Goal: Navigation & Orientation: Find specific page/section

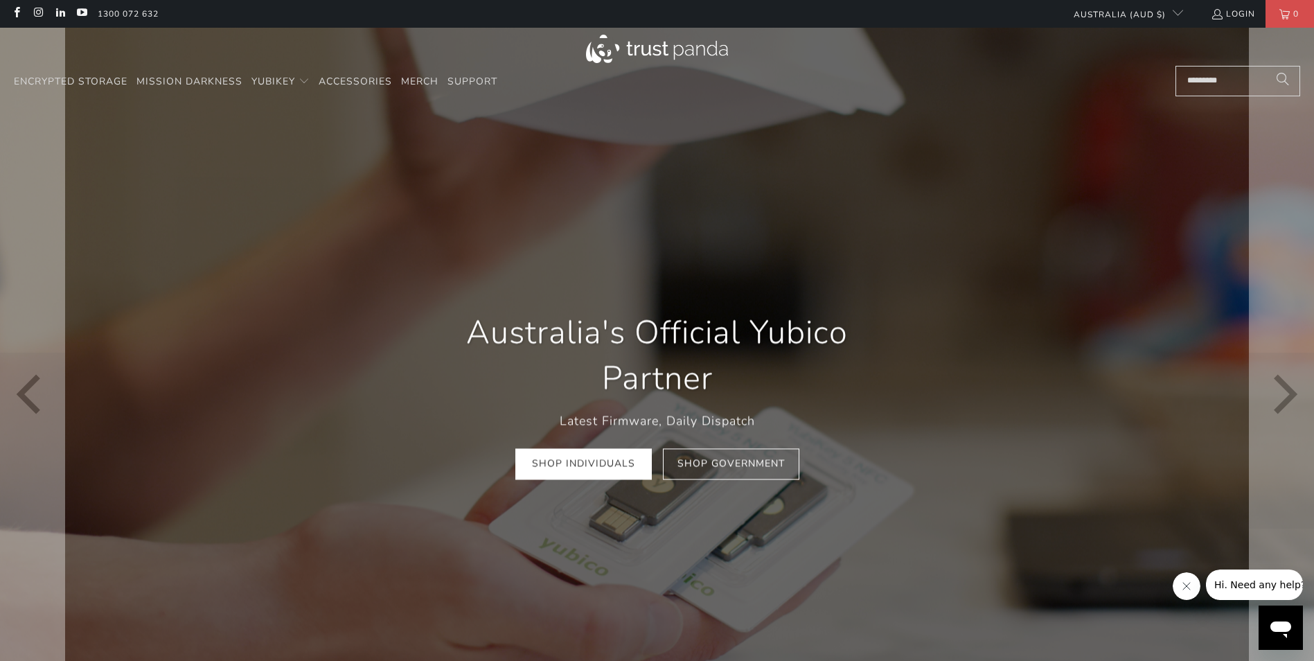
scroll to position [139, 0]
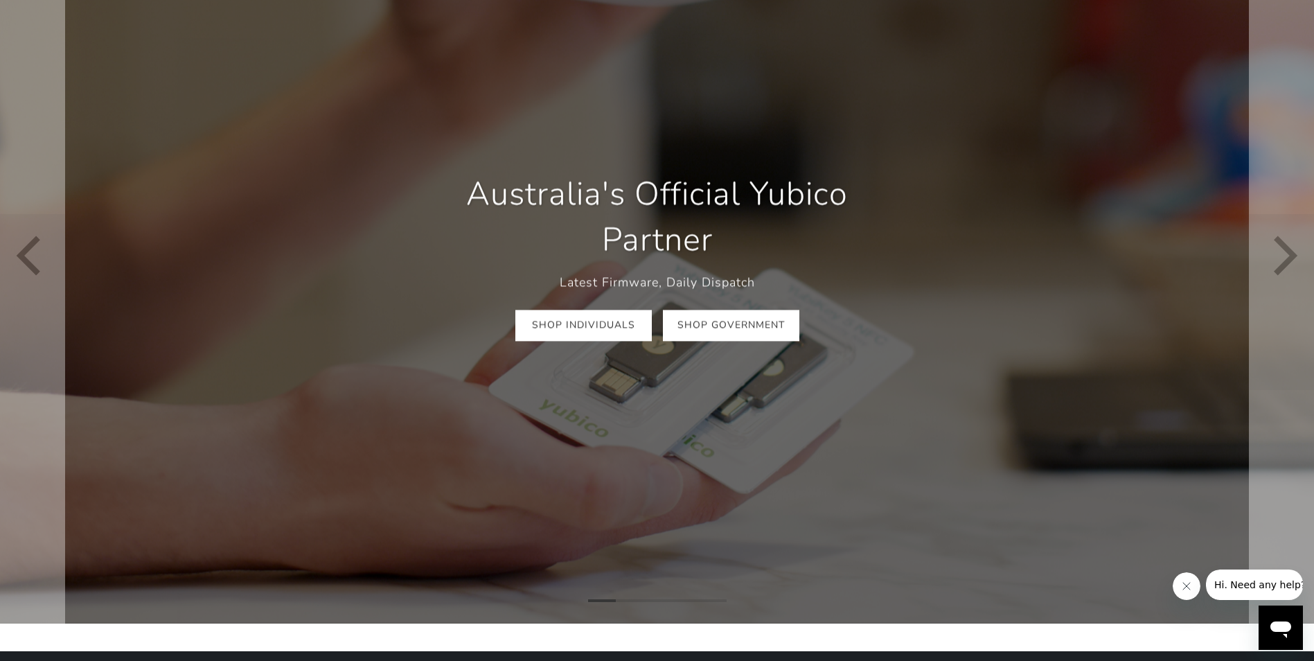
click at [740, 319] on link "Shop Government" at bounding box center [731, 325] width 136 height 31
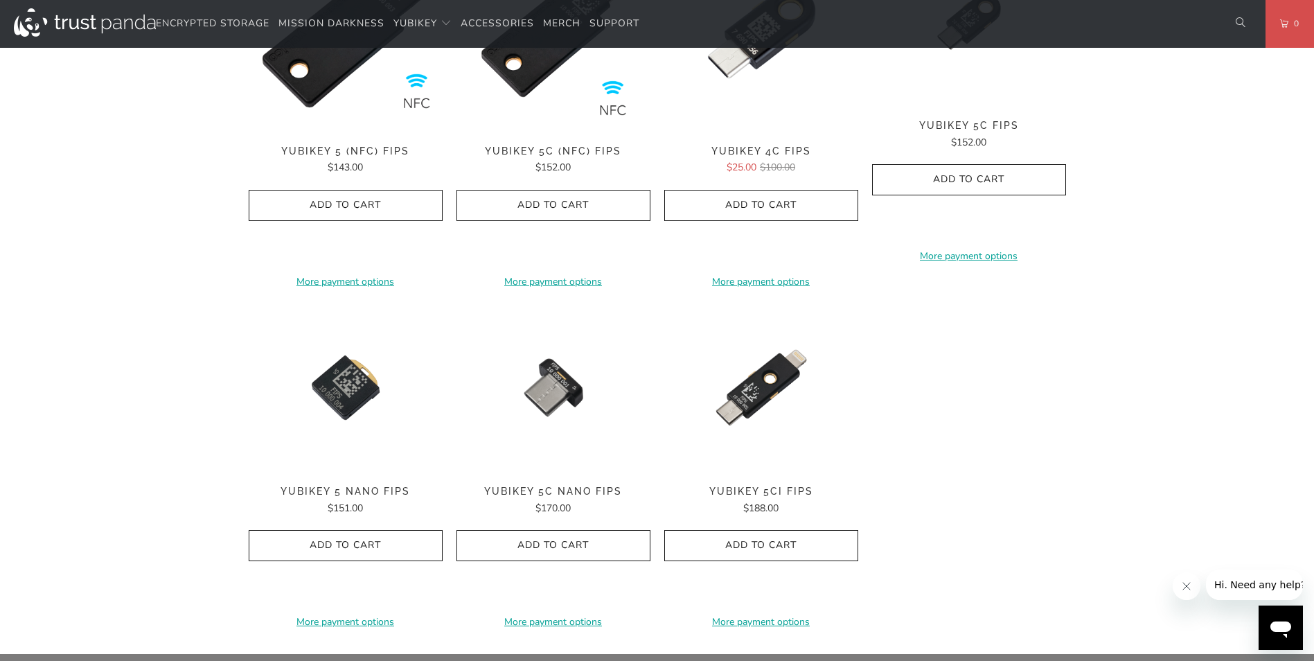
scroll to position [346, 0]
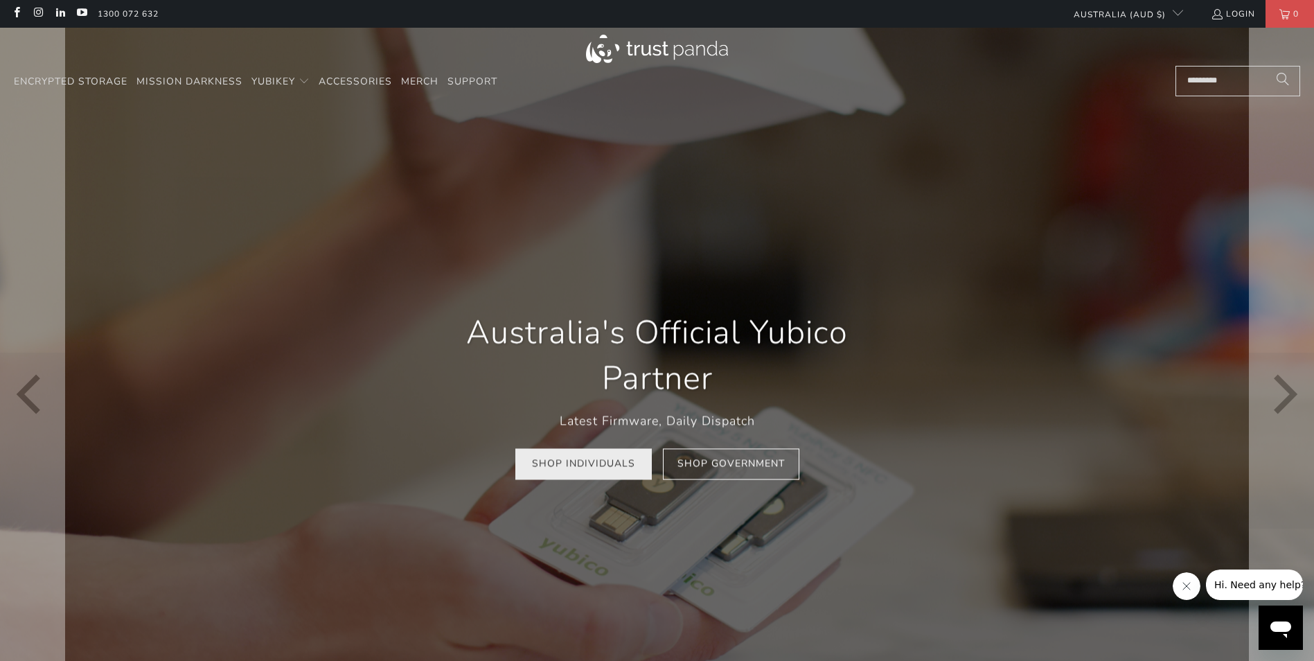
click at [560, 466] on link "Shop Individuals" at bounding box center [583, 464] width 136 height 31
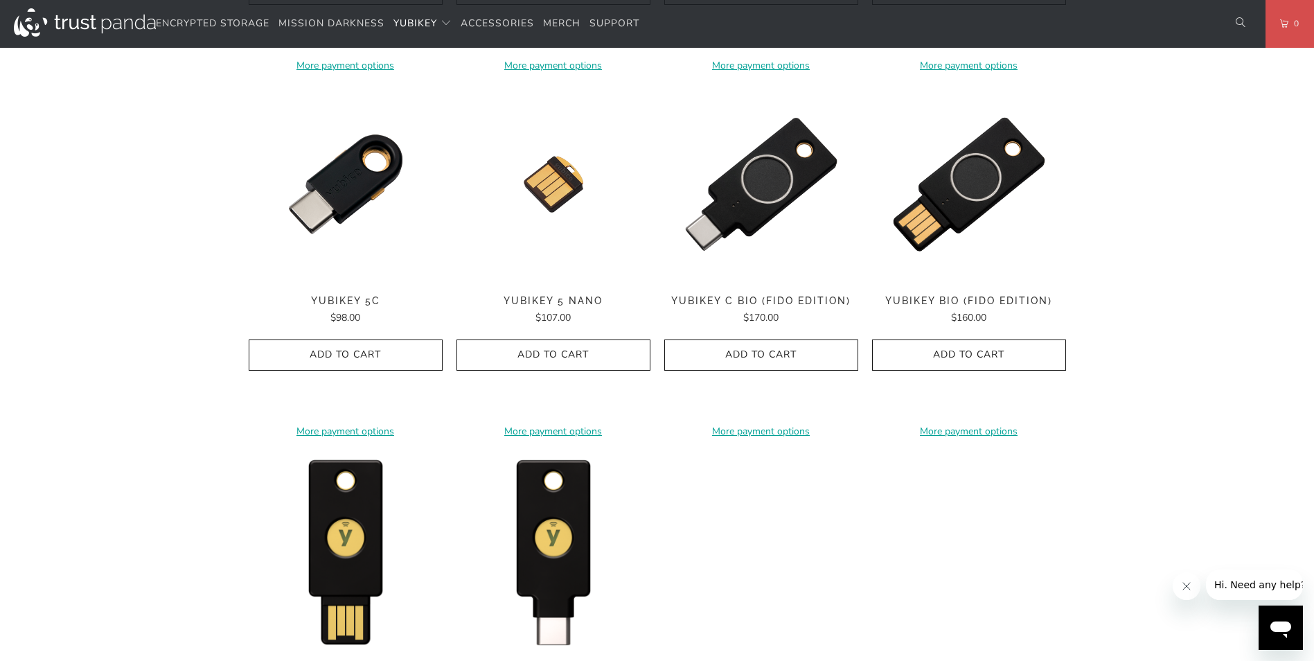
scroll to position [1178, 0]
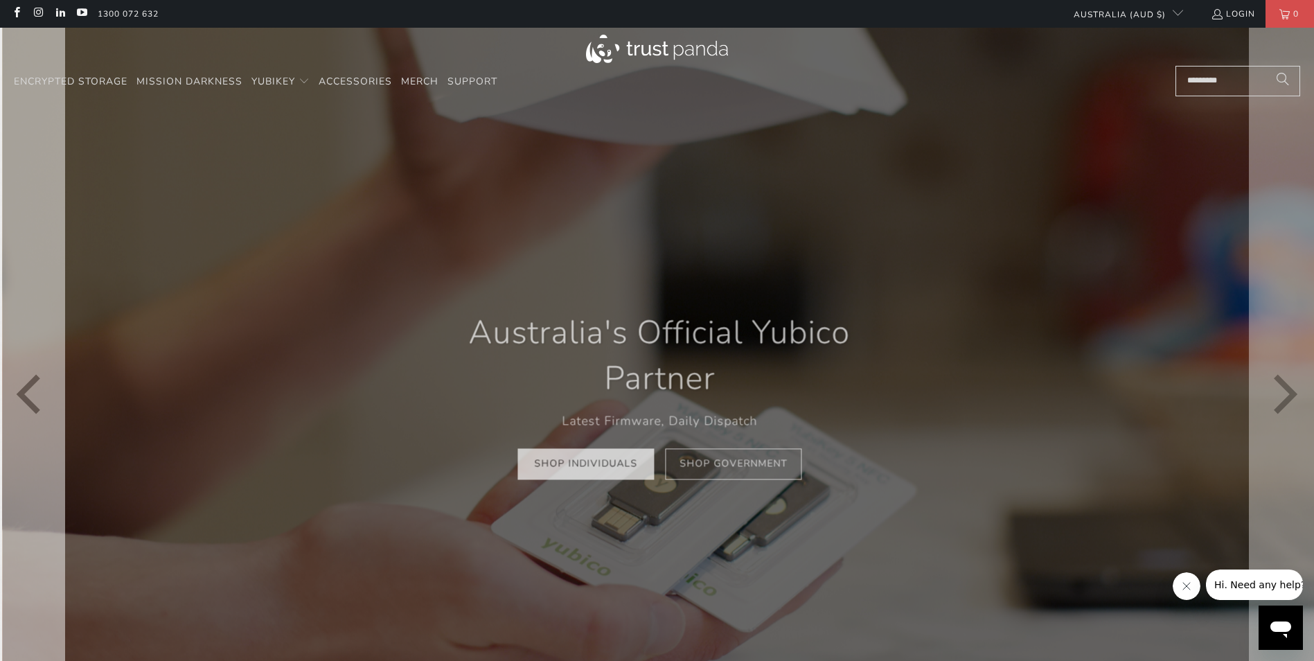
scroll to position [0, 793]
